Goal: Transaction & Acquisition: Purchase product/service

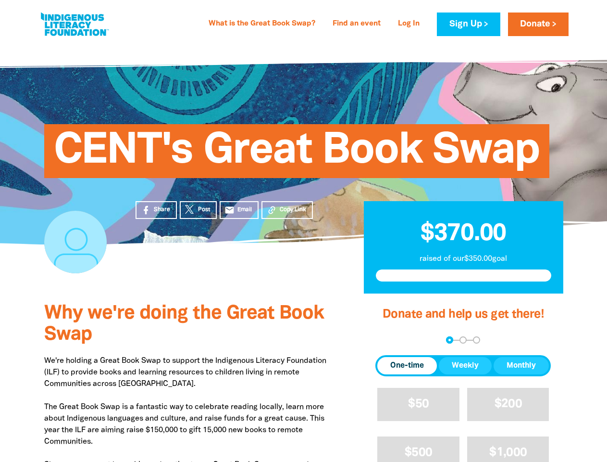
click at [304, 231] on div "CENT's Great Book Swap" at bounding box center [303, 143] width 577 height 201
click at [287, 210] on span "Copy Link" at bounding box center [293, 209] width 26 height 9
click at [389, 340] on div "arrow_back Back Step 1 Step 2 Step 3" at bounding box center [464, 339] width 176 height 7
click at [450, 340] on div "Navigate to step 1 of 3 to enter your donation amount" at bounding box center [450, 340] width 2 height 2
click at [407, 366] on span "One-time" at bounding box center [408, 366] width 34 height 12
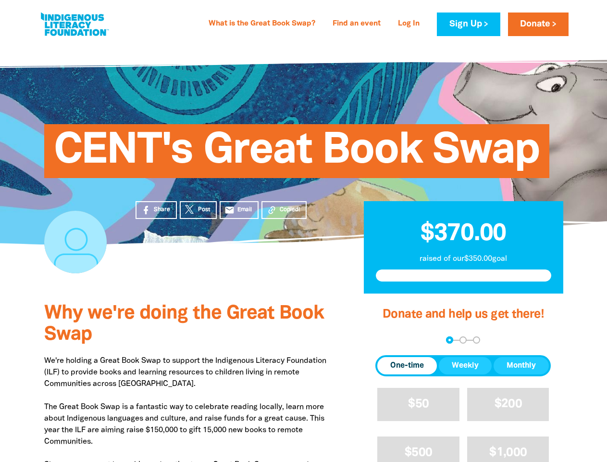
click at [466, 366] on span "Weekly" at bounding box center [465, 366] width 27 height 12
click at [521, 366] on span "Monthly" at bounding box center [521, 366] width 29 height 12
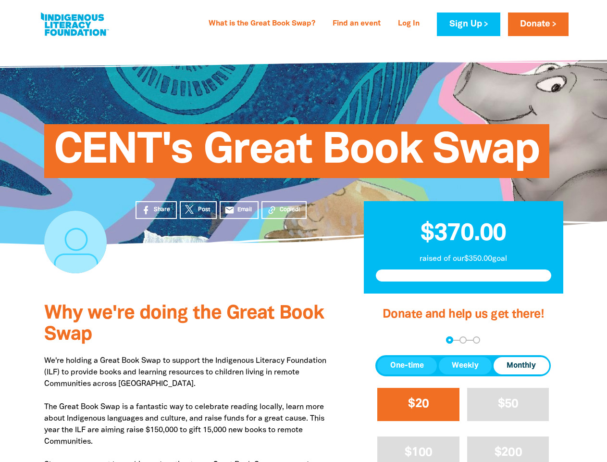
click at [418, 404] on span "$20" at bounding box center [418, 403] width 21 height 11
